Goal: Use online tool/utility: Utilize a website feature to perform a specific function

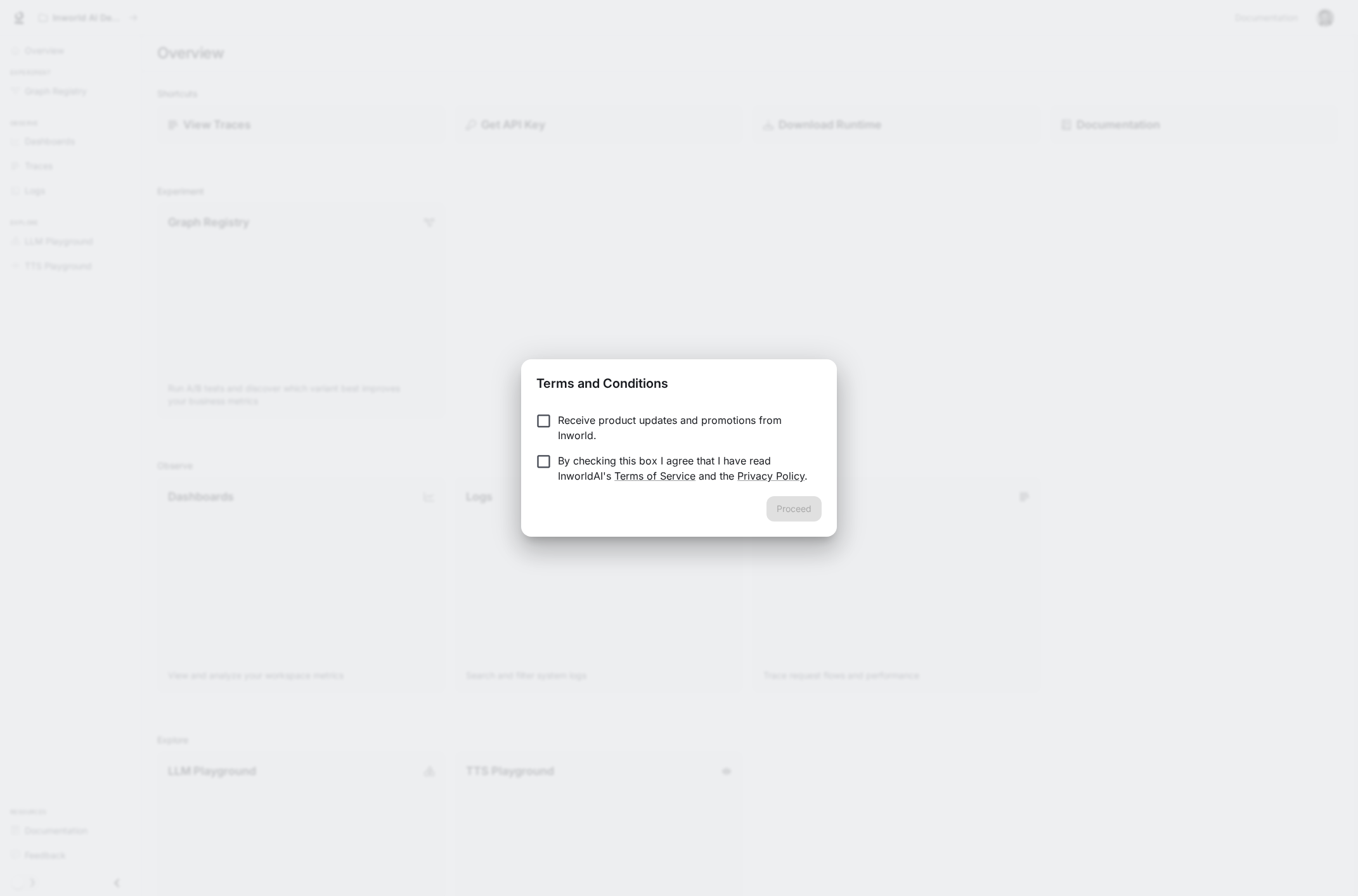
click at [602, 403] on div "Receive product updates and promotions from Inworld. By checking this box I agr…" at bounding box center [679, 449] width 316 height 93
click at [582, 460] on p "By checking this box I agree that I have read InworldAI's Terms of Service and …" at bounding box center [684, 468] width 254 height 30
click at [644, 427] on p "Receive product updates and promotions from Inworld." at bounding box center [684, 428] width 254 height 30
click at [795, 512] on button "Proceed" at bounding box center [794, 509] width 55 height 25
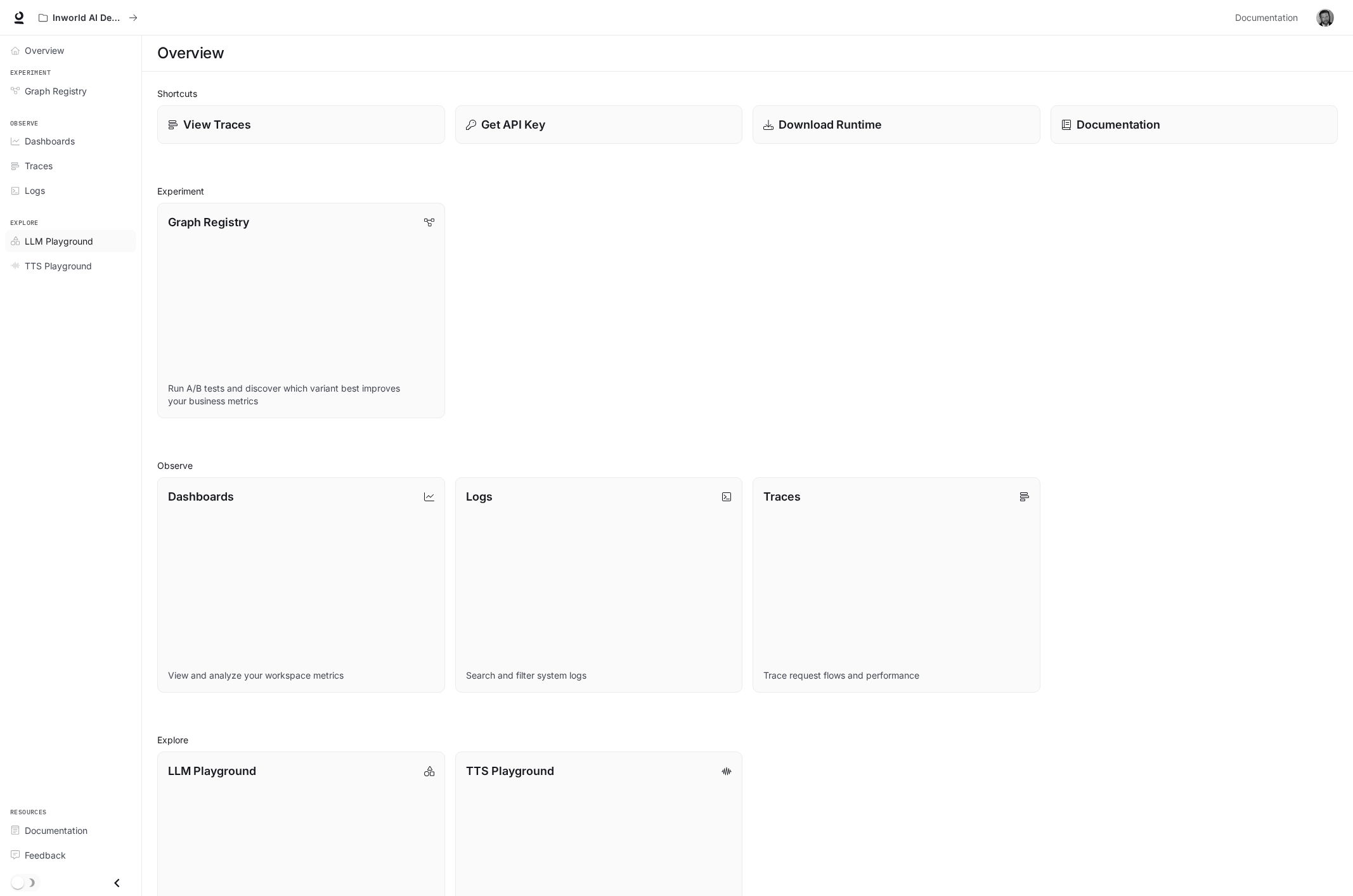
click at [65, 246] on span "LLM Playground" at bounding box center [58, 241] width 68 height 13
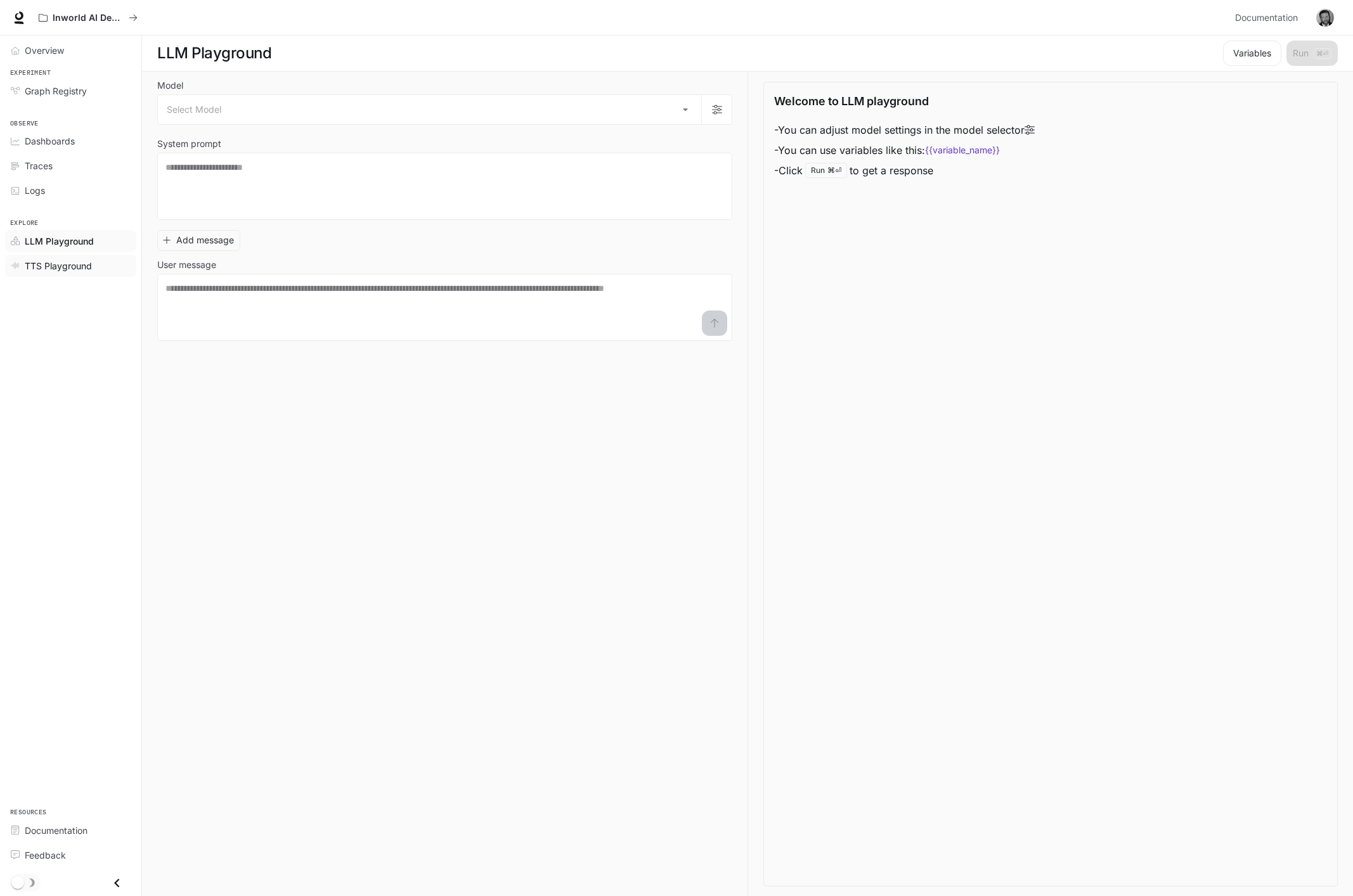
click at [81, 268] on span "TTS Playground" at bounding box center [58, 266] width 67 height 13
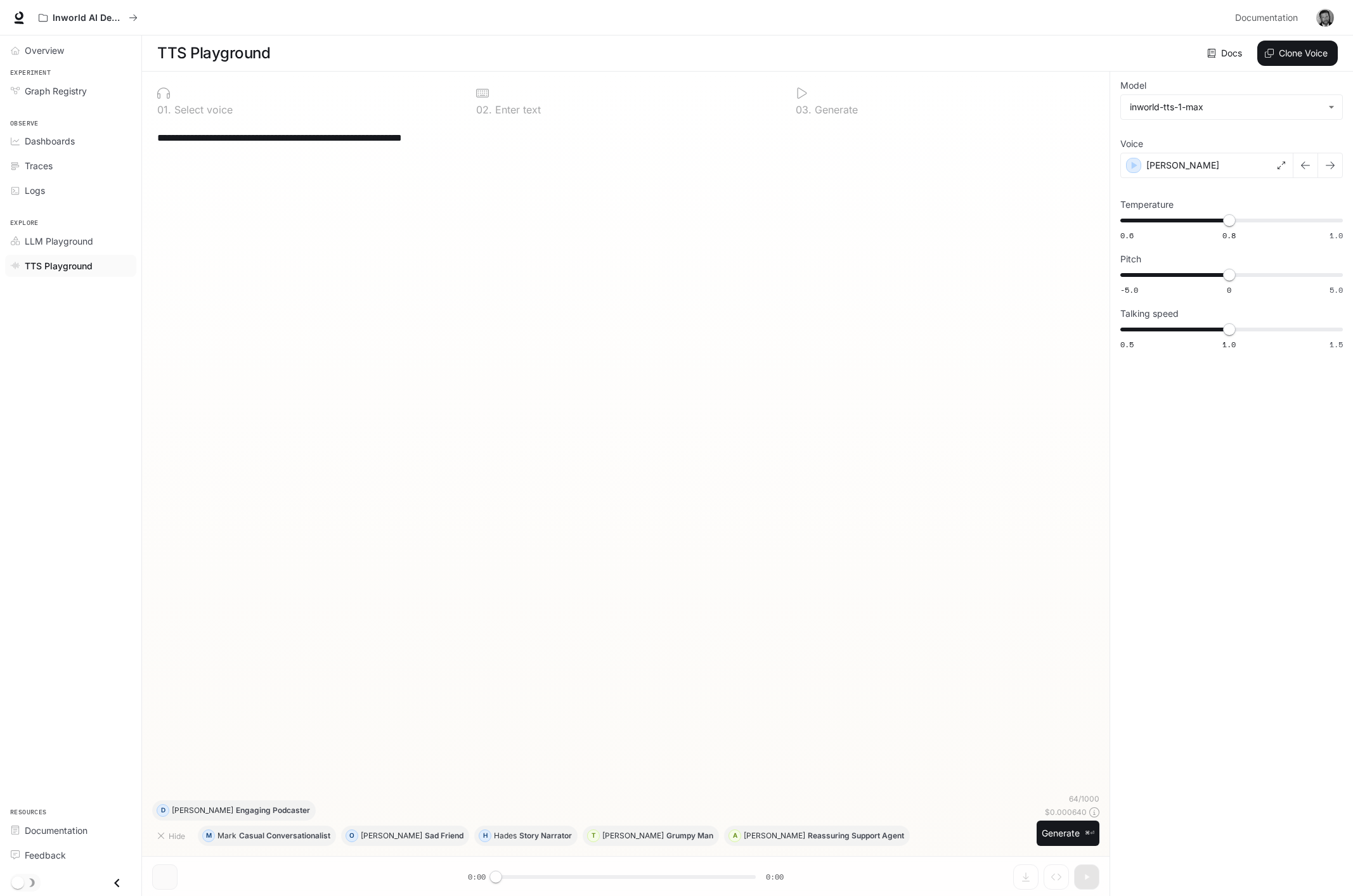
click at [267, 152] on div "**********" at bounding box center [626, 137] width 937 height 30
click at [1285, 47] on button "Clone Voice" at bounding box center [1297, 53] width 81 height 25
